Goal: Task Accomplishment & Management: Complete application form

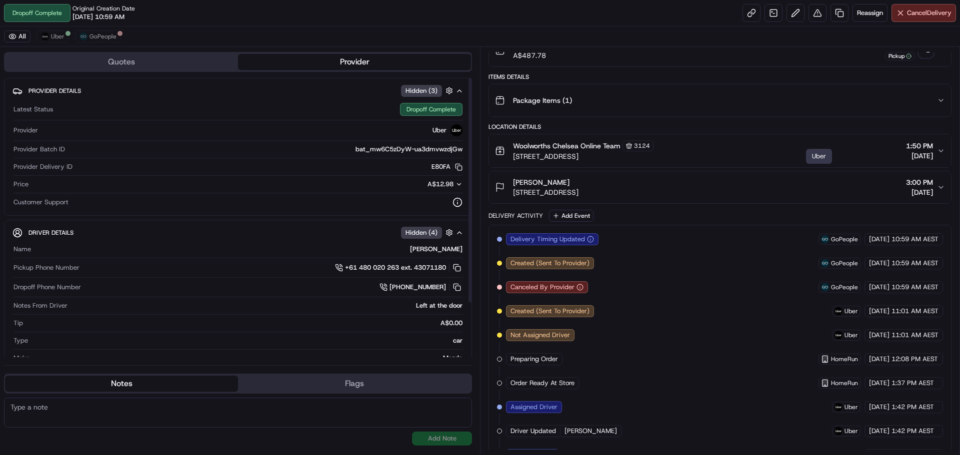
scroll to position [25, 0]
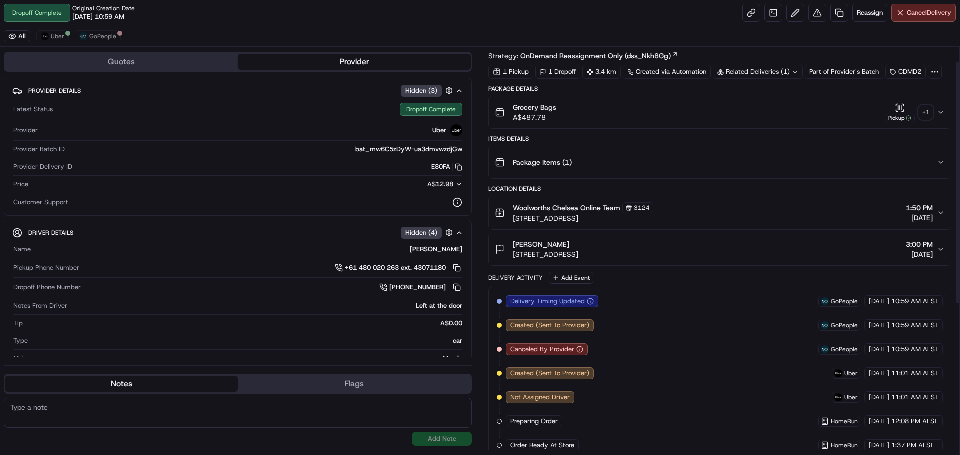
click at [927, 108] on div "+ 1" at bounding box center [926, 112] width 14 height 14
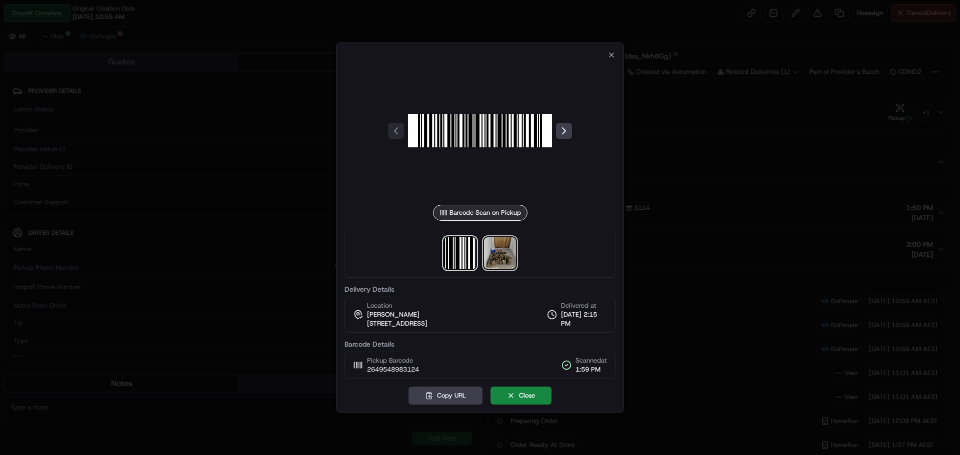
click at [497, 242] on img at bounding box center [500, 253] width 32 height 32
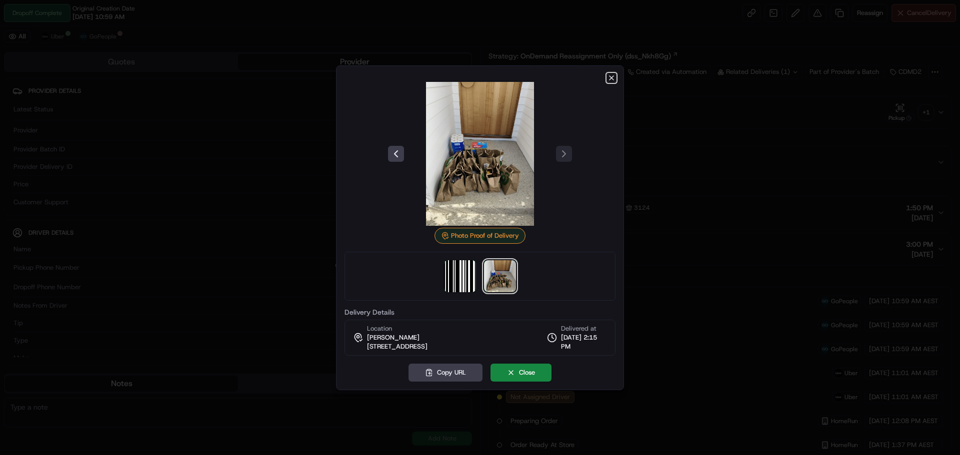
click at [608, 81] on icon "button" at bounding box center [611, 78] width 8 height 8
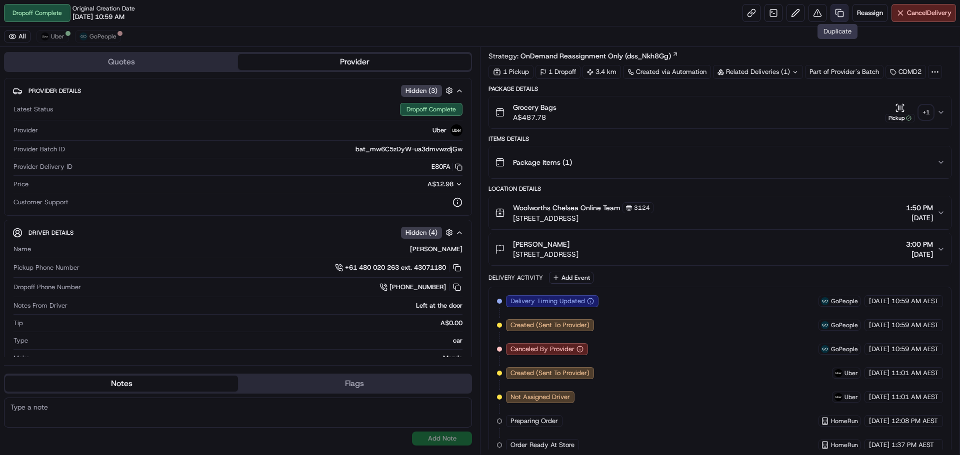
click at [836, 12] on link at bounding box center [839, 13] width 18 height 18
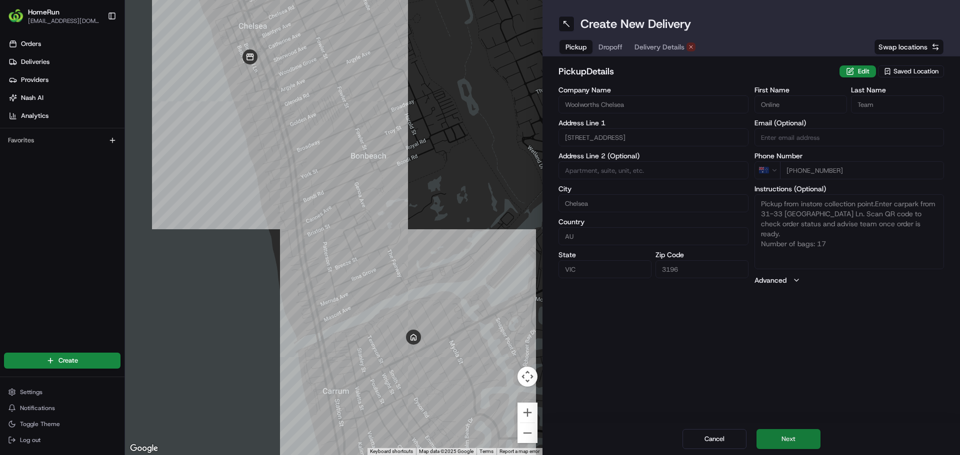
click at [767, 434] on button "Next" at bounding box center [788, 439] width 64 height 20
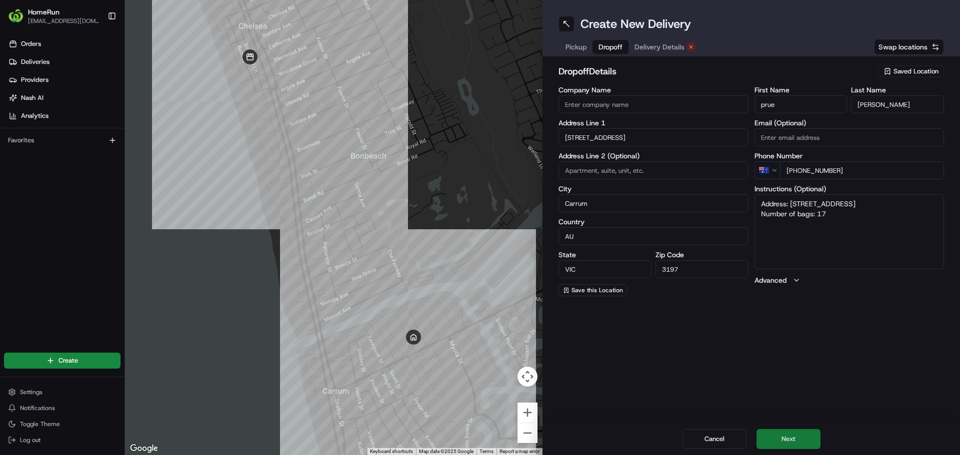
click at [767, 434] on button "Next" at bounding box center [788, 439] width 64 height 20
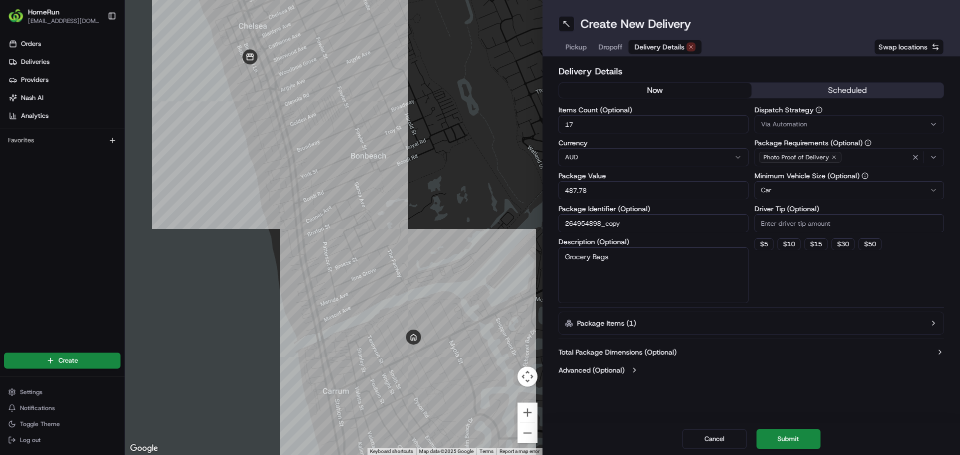
click at [673, 91] on button "now" at bounding box center [655, 90] width 192 height 15
click at [780, 433] on button "Submit" at bounding box center [788, 439] width 64 height 20
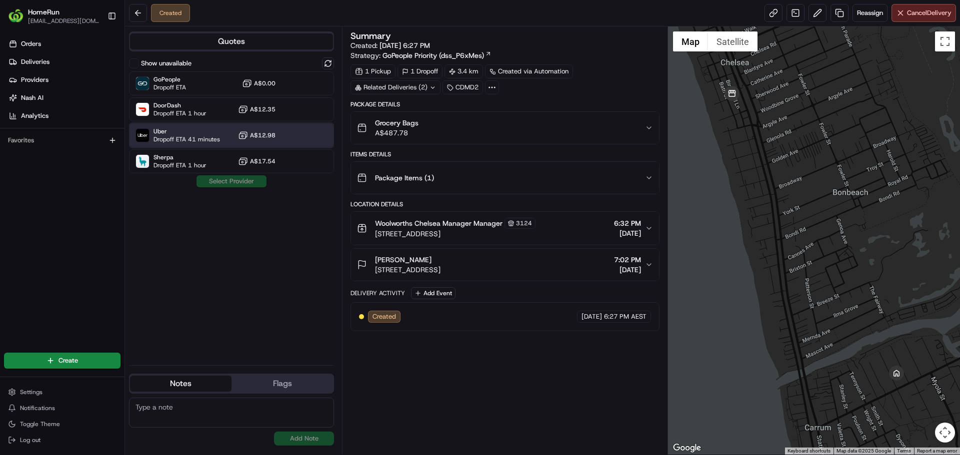
click at [186, 136] on span "Dropoff ETA 41 minutes" at bounding box center [186, 139] width 66 height 8
click at [213, 180] on button "Assign Provider" at bounding box center [231, 181] width 71 height 12
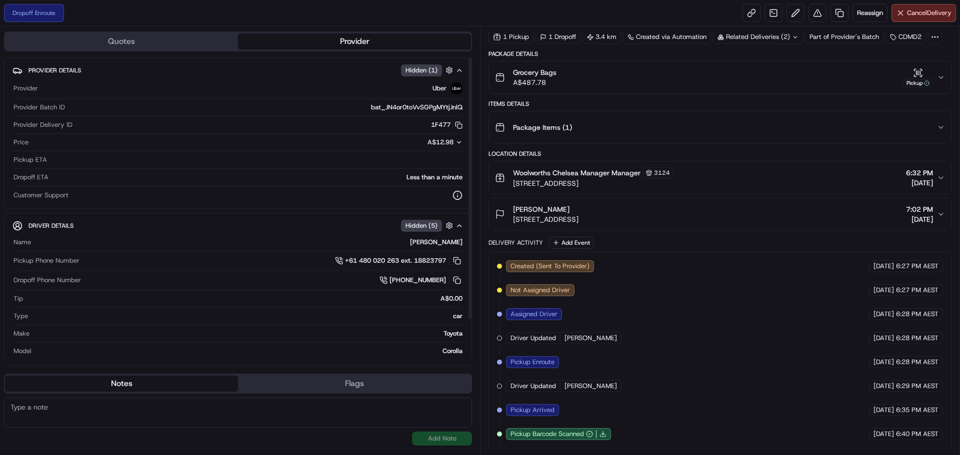
scroll to position [86, 0]
